Goal: Task Accomplishment & Management: Complete application form

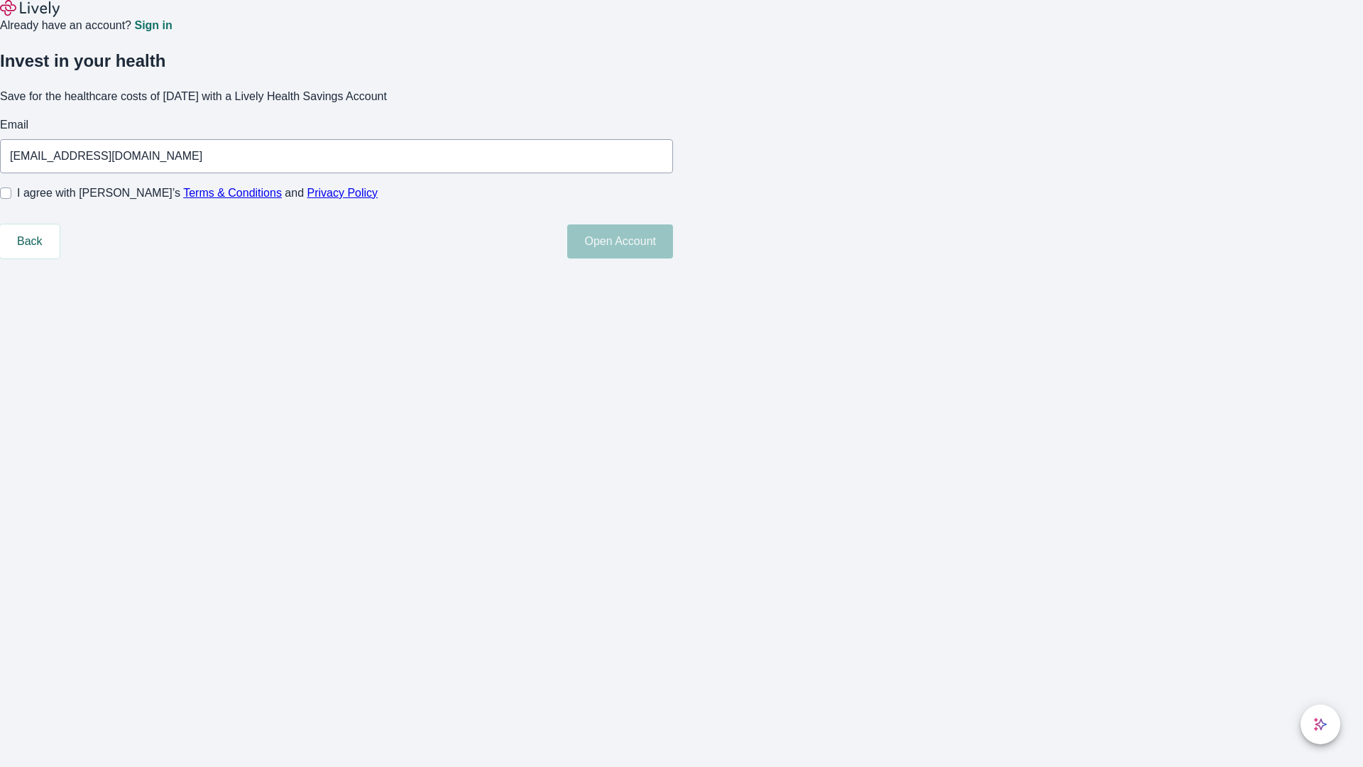
click at [11, 199] on input "I agree with Lively’s Terms & Conditions and Privacy Policy" at bounding box center [5, 192] width 11 height 11
checkbox input "true"
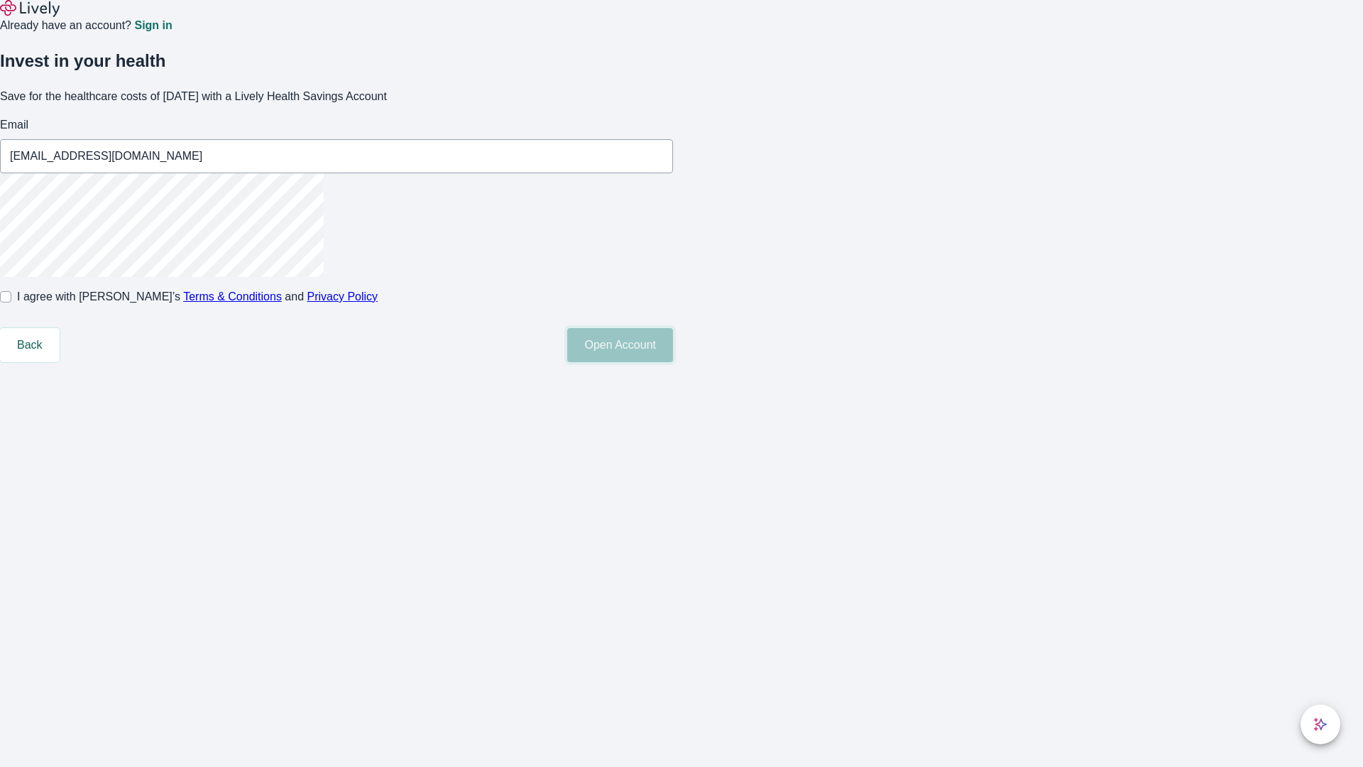
click at [673, 362] on button "Open Account" at bounding box center [620, 345] width 106 height 34
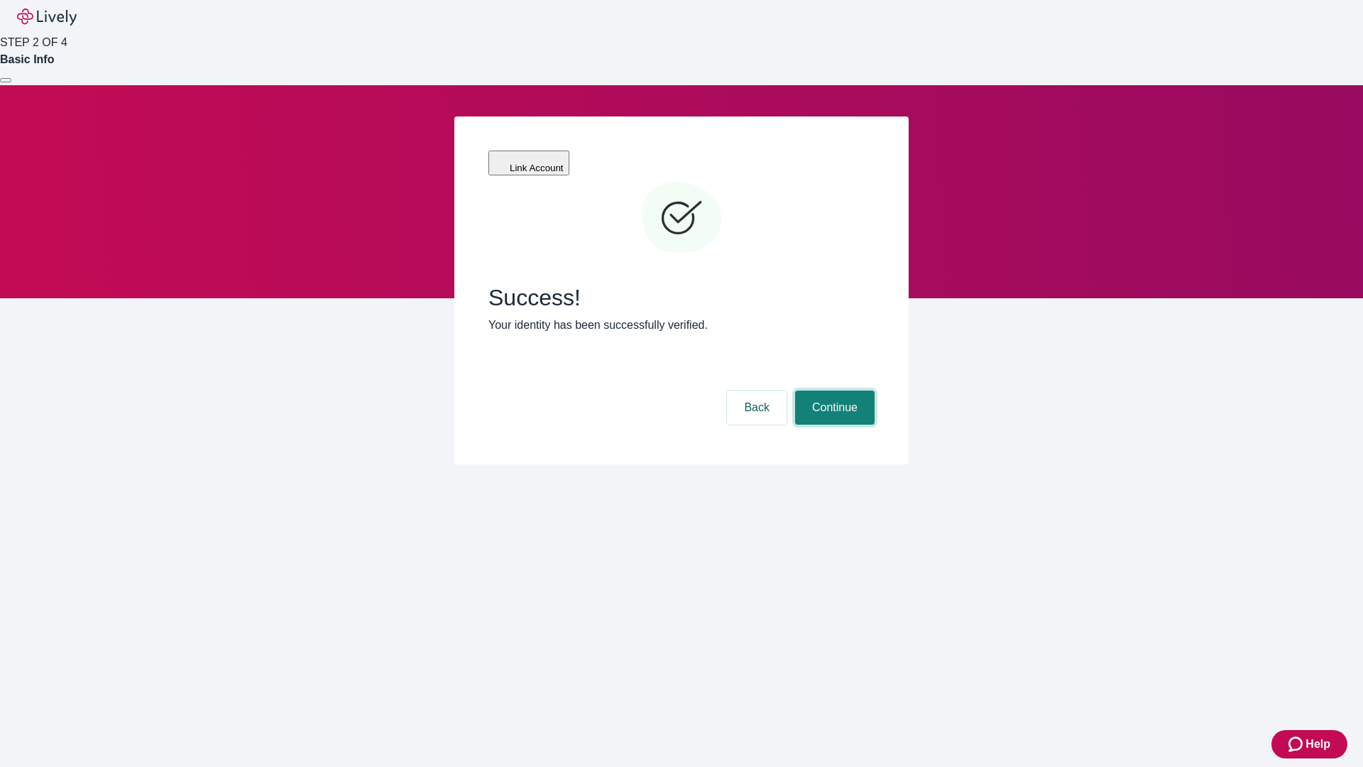
click at [833, 391] on button "Continue" at bounding box center [835, 408] width 80 height 34
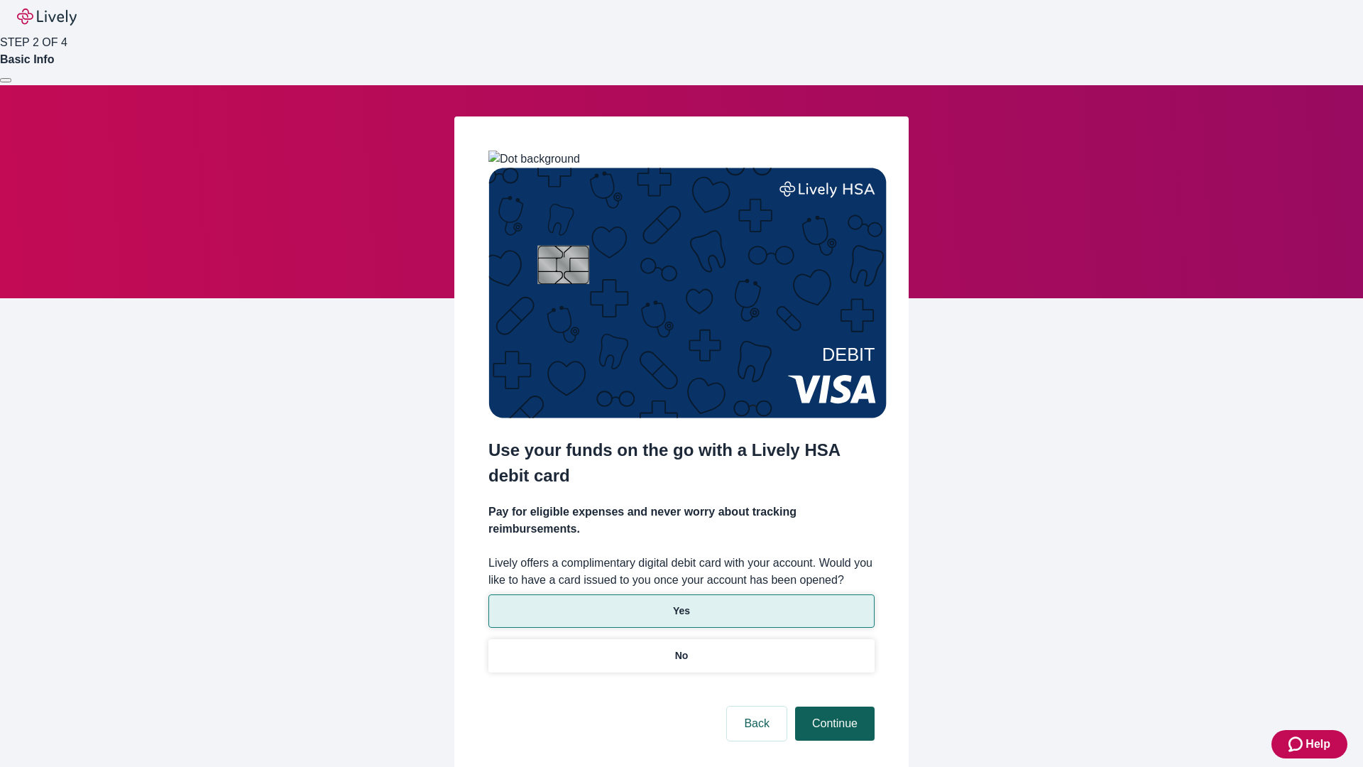
click at [681, 648] on p "No" at bounding box center [681, 655] width 13 height 15
click at [833, 706] on button "Continue" at bounding box center [835, 723] width 80 height 34
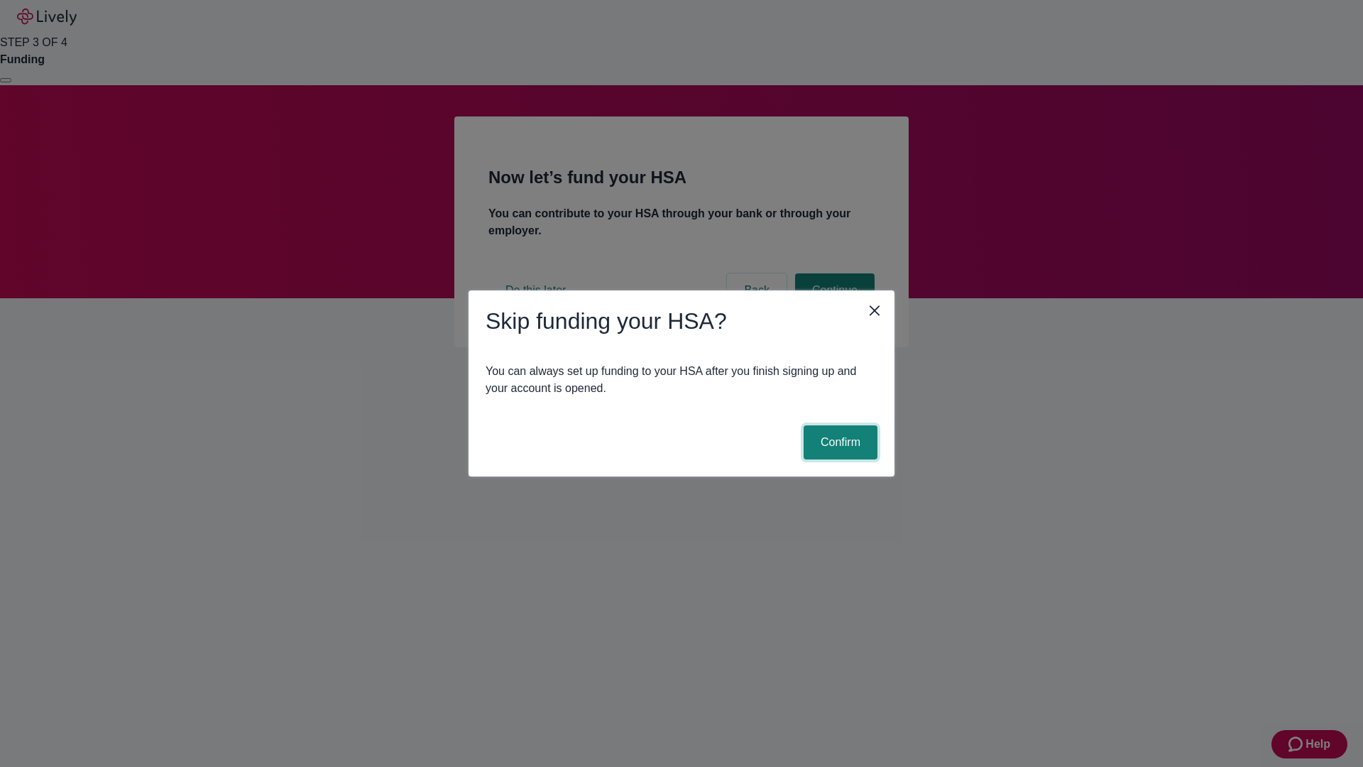
click at [839, 442] on button "Confirm" at bounding box center [841, 442] width 74 height 34
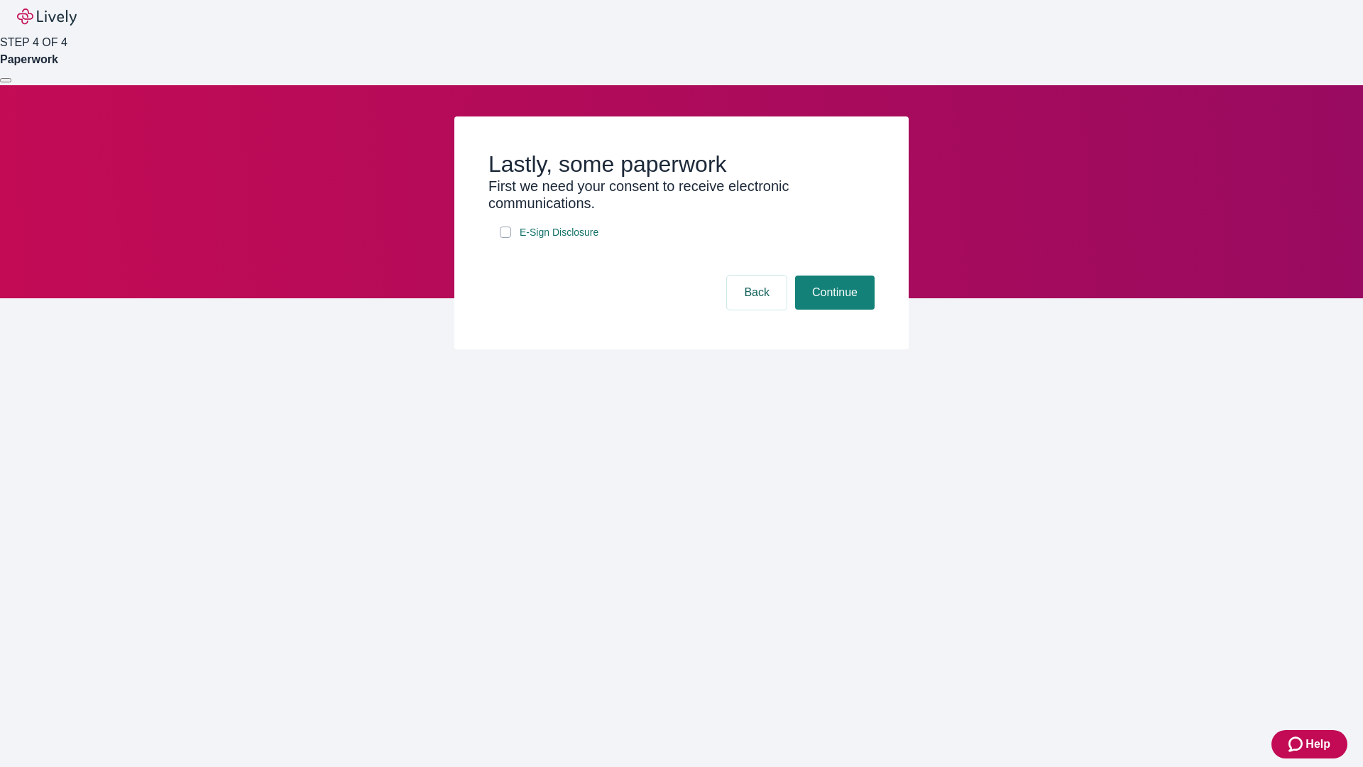
click at [506, 238] on input "E-Sign Disclosure" at bounding box center [505, 232] width 11 height 11
checkbox input "true"
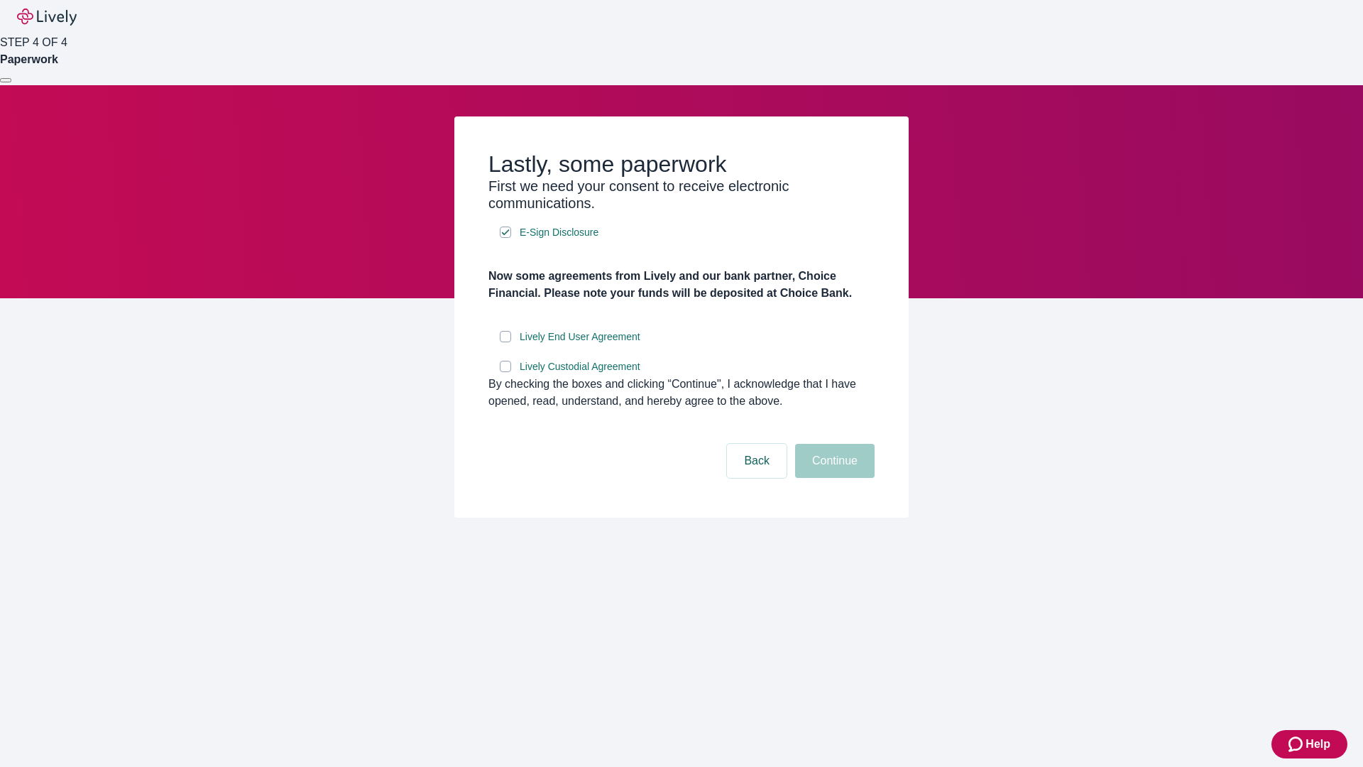
click at [506, 342] on input "Lively End User Agreement" at bounding box center [505, 336] width 11 height 11
checkbox input "true"
click at [506, 372] on input "Lively Custodial Agreement" at bounding box center [505, 366] width 11 height 11
checkbox input "true"
click at [833, 478] on button "Continue" at bounding box center [835, 461] width 80 height 34
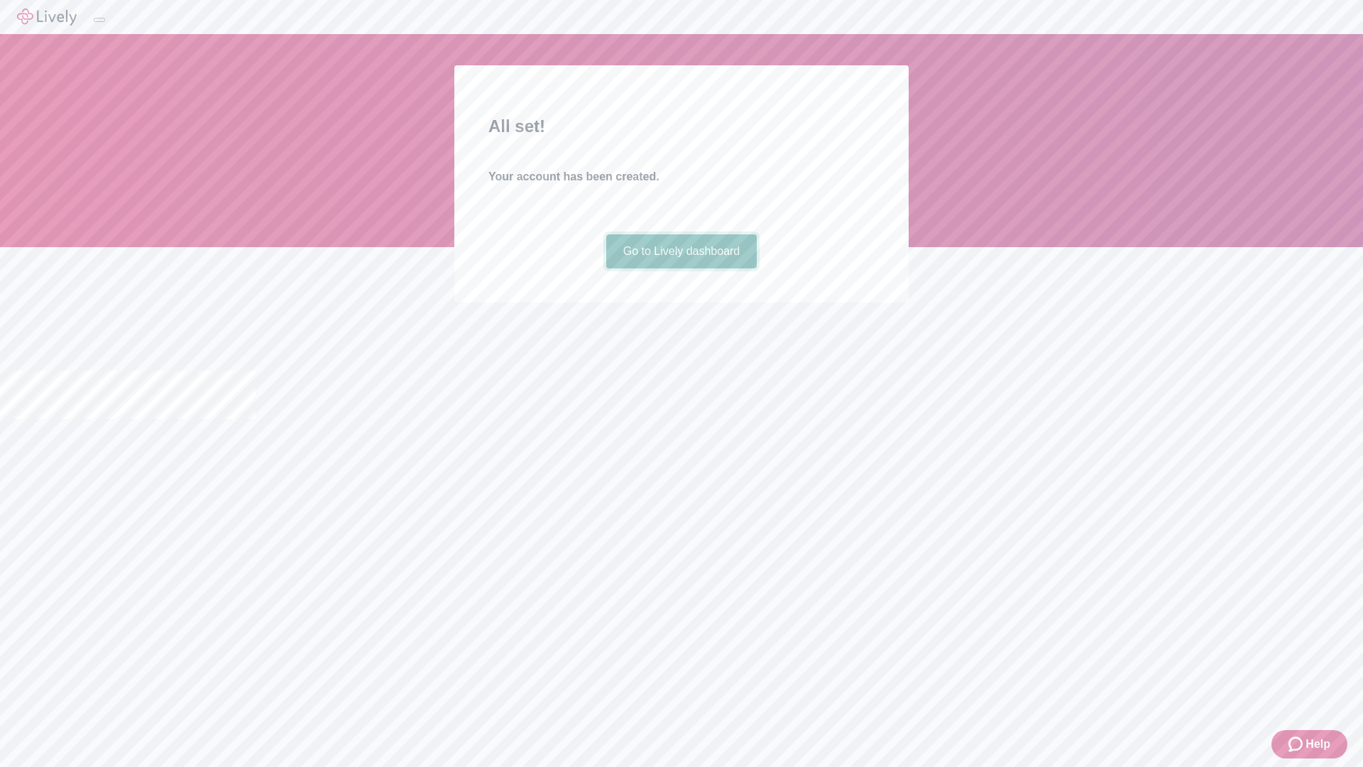
click at [681, 268] on link "Go to Lively dashboard" at bounding box center [681, 251] width 151 height 34
